Goal: Task Accomplishment & Management: Use online tool/utility

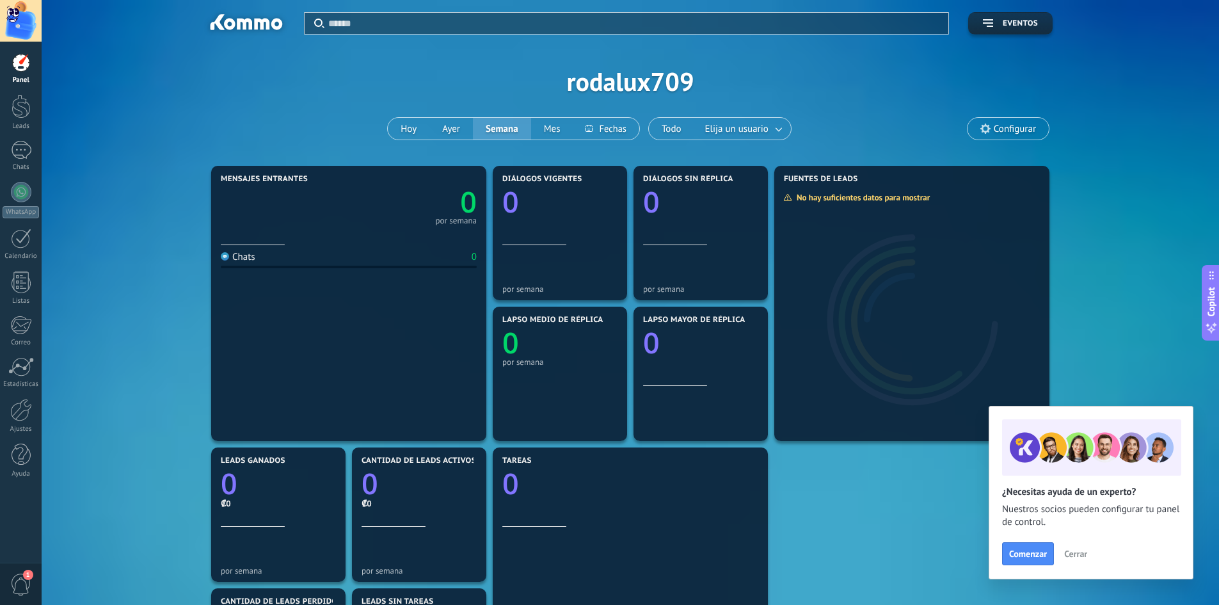
click at [1087, 554] on span "Cerrar" at bounding box center [1076, 553] width 23 height 9
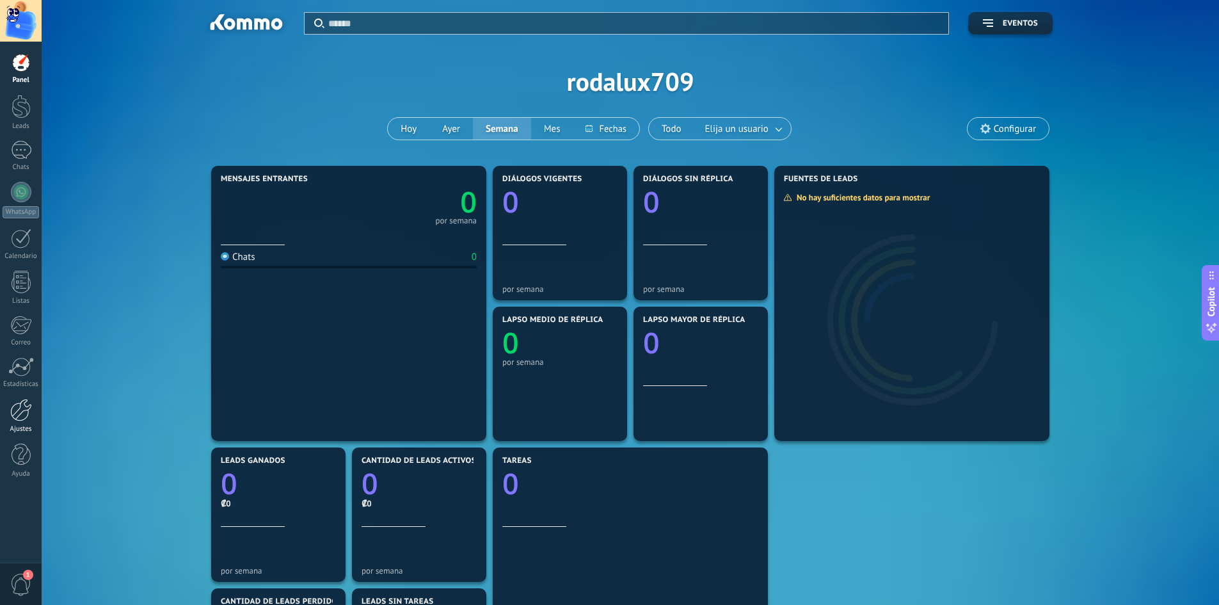
click at [28, 408] on div at bounding box center [21, 410] width 22 height 22
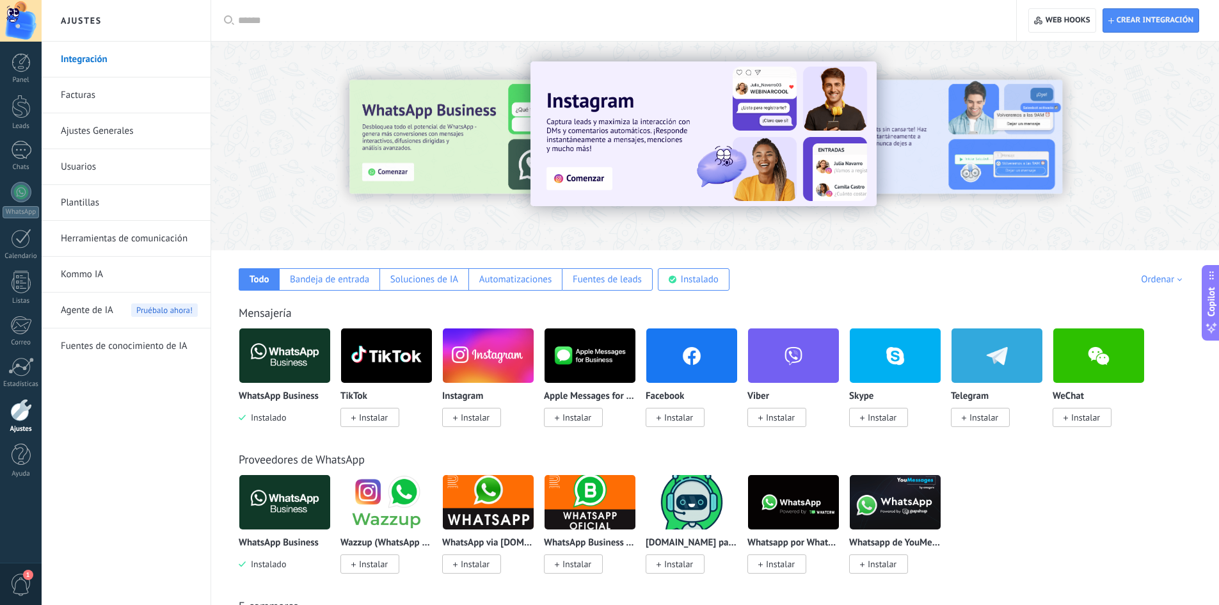
click at [124, 277] on link "Kommo IA" at bounding box center [129, 275] width 137 height 36
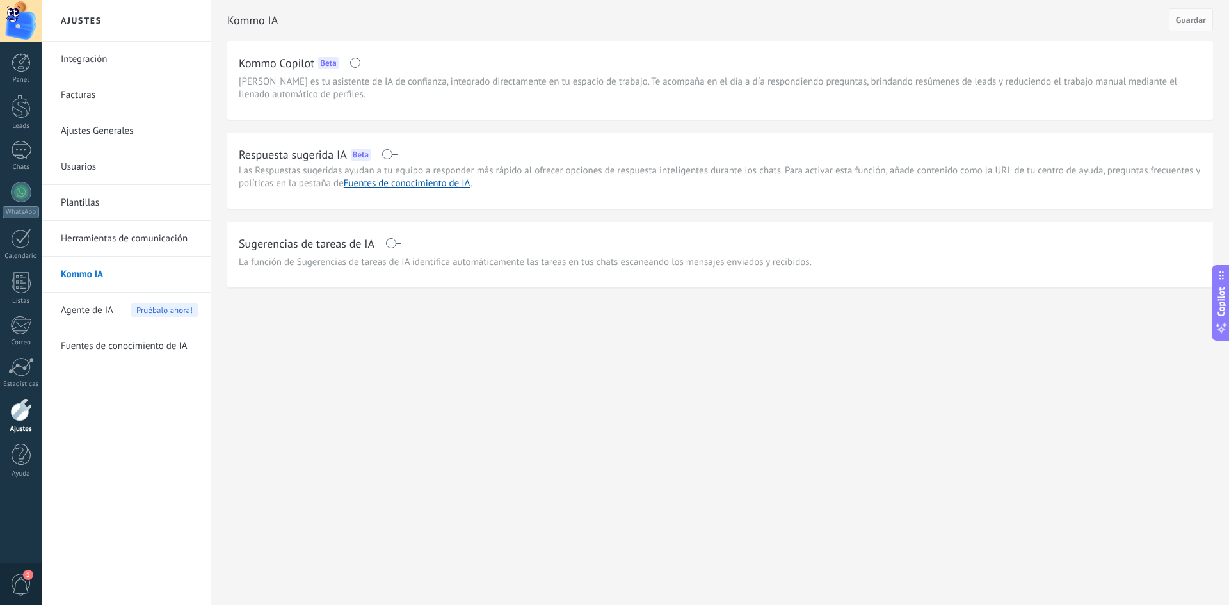
click at [398, 156] on span at bounding box center [390, 154] width 16 height 10
click at [399, 239] on span at bounding box center [393, 243] width 16 height 10
click at [1196, 20] on span "Guardar" at bounding box center [1191, 19] width 30 height 9
click at [78, 306] on span "Agente de IA" at bounding box center [87, 311] width 52 height 36
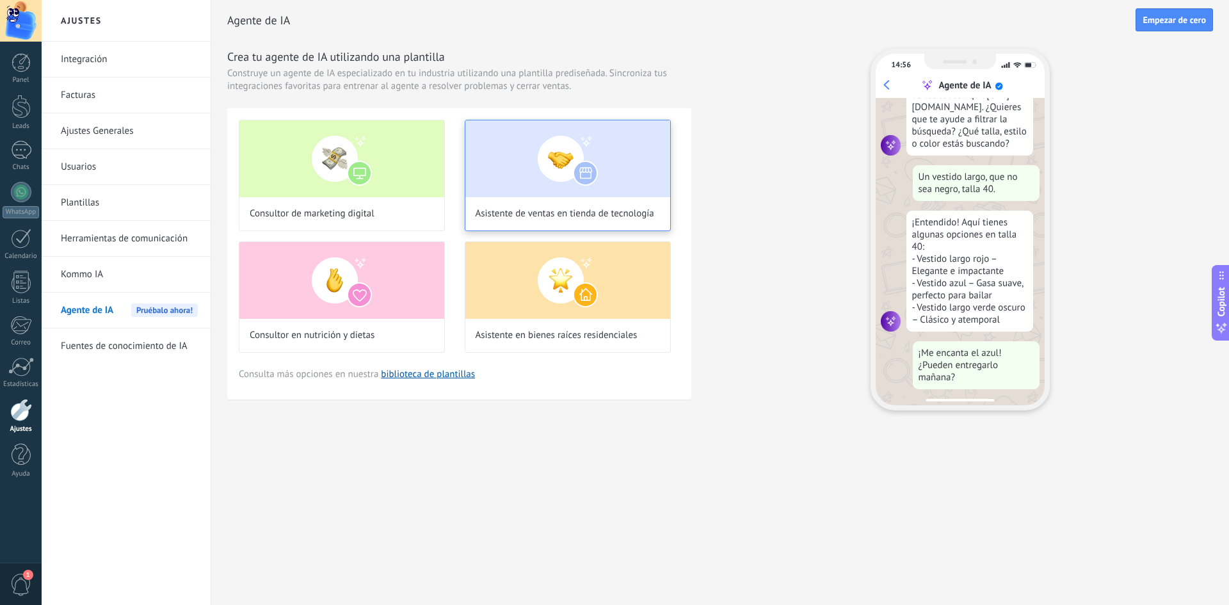
scroll to position [129, 0]
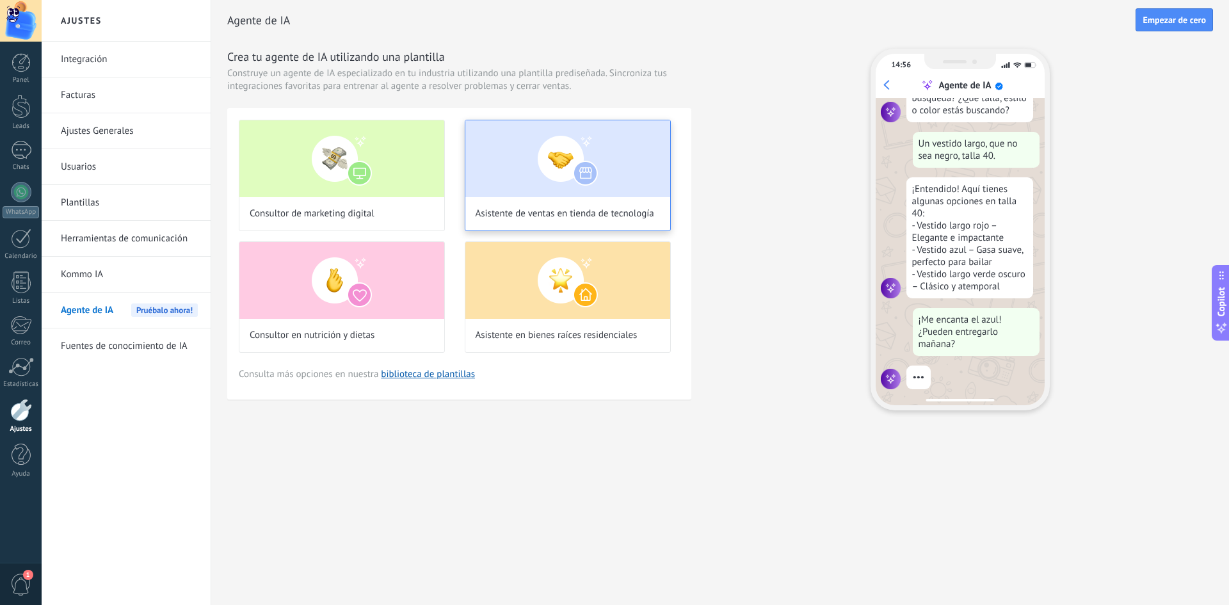
click at [601, 181] on img at bounding box center [567, 158] width 205 height 77
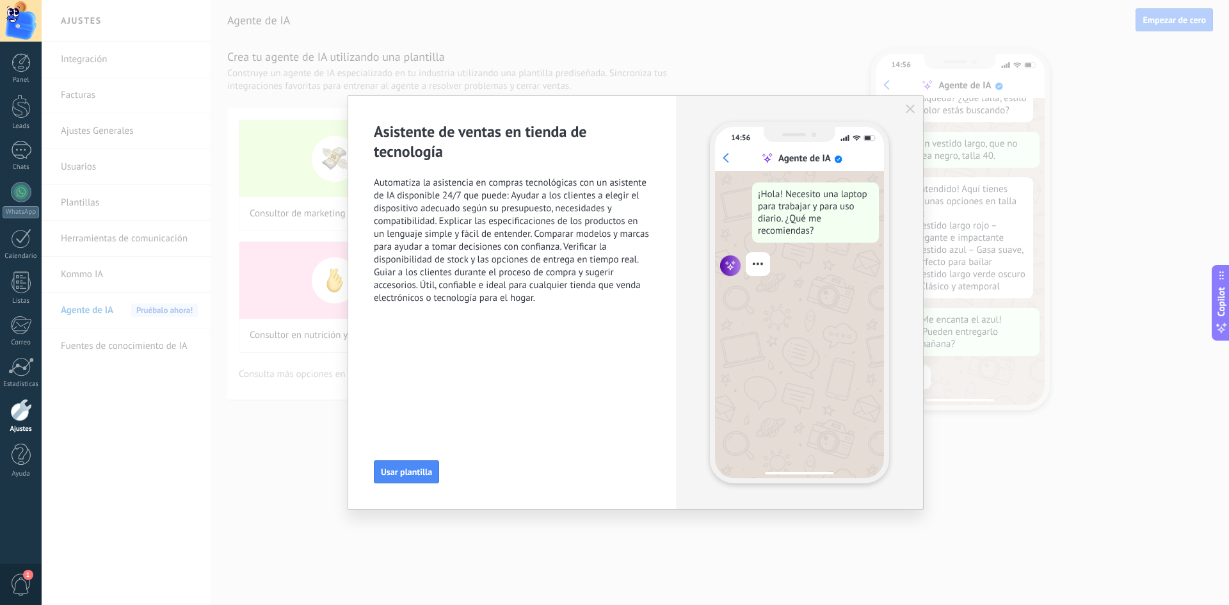
scroll to position [154, 0]
click at [410, 479] on button "Usar plantilla" at bounding box center [406, 471] width 65 height 23
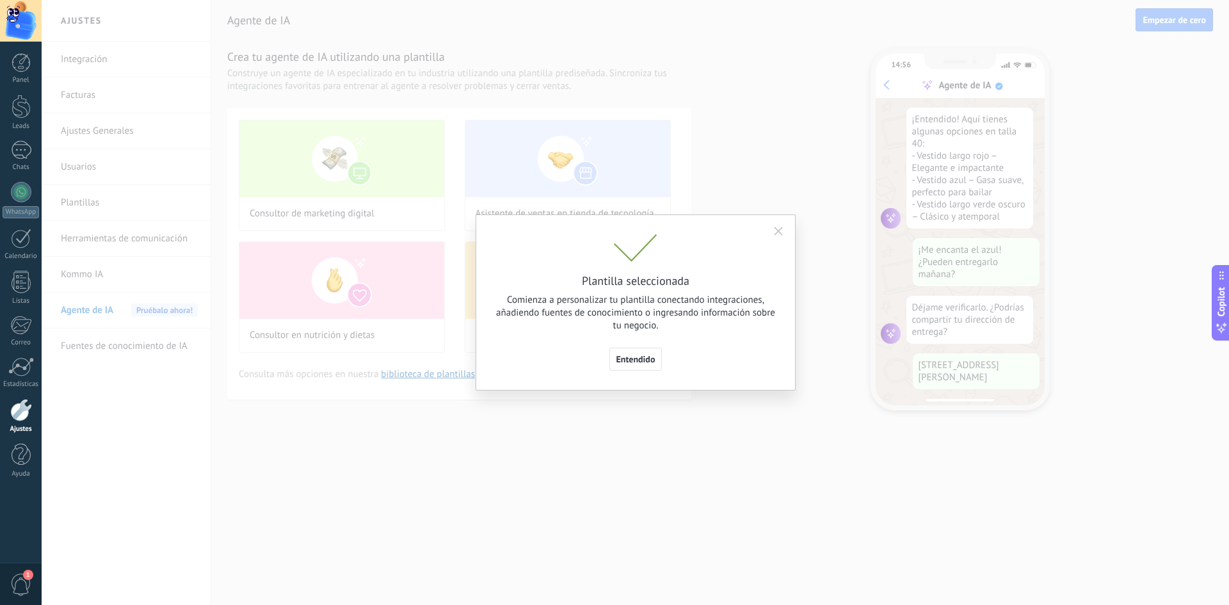
scroll to position [232, 0]
click at [629, 357] on span "Entendido" at bounding box center [635, 359] width 39 height 9
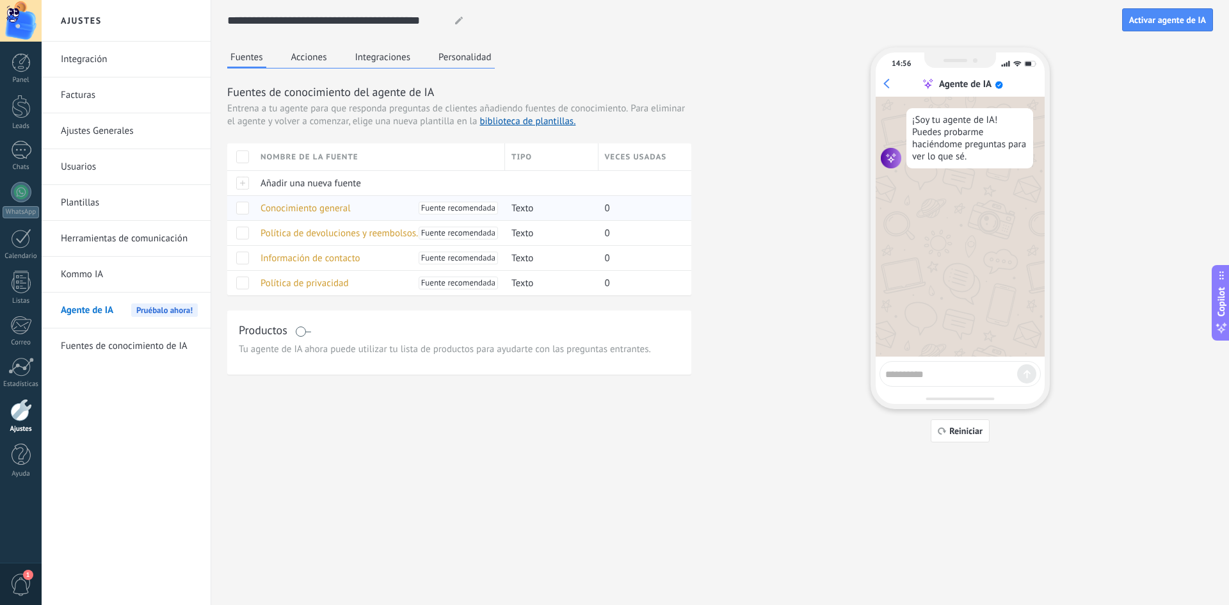
click at [339, 204] on span "Conocimiento general" at bounding box center [306, 208] width 90 height 12
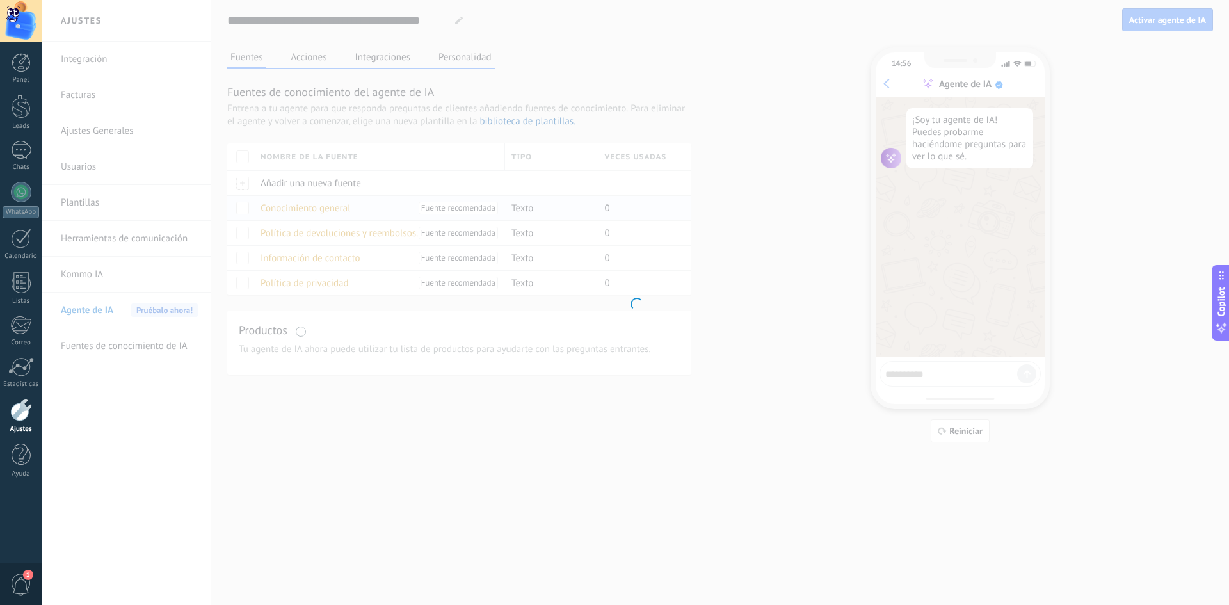
type input "**********"
type textarea "**********"
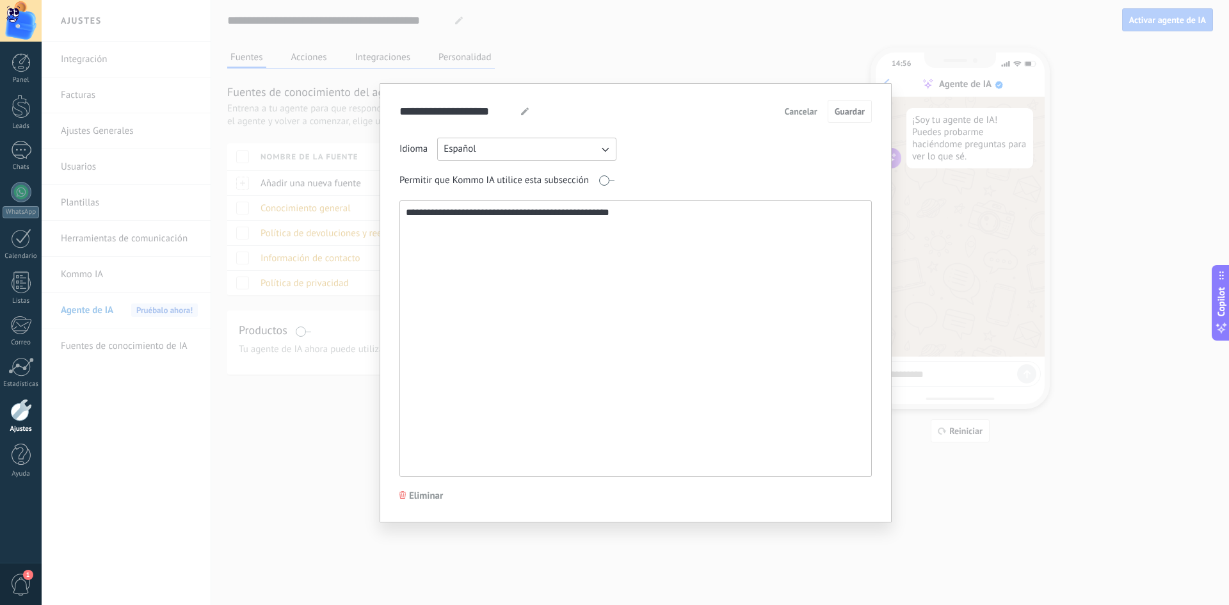
click at [634, 255] on textarea "**********" at bounding box center [634, 338] width 469 height 275
